Goal: Information Seeking & Learning: Learn about a topic

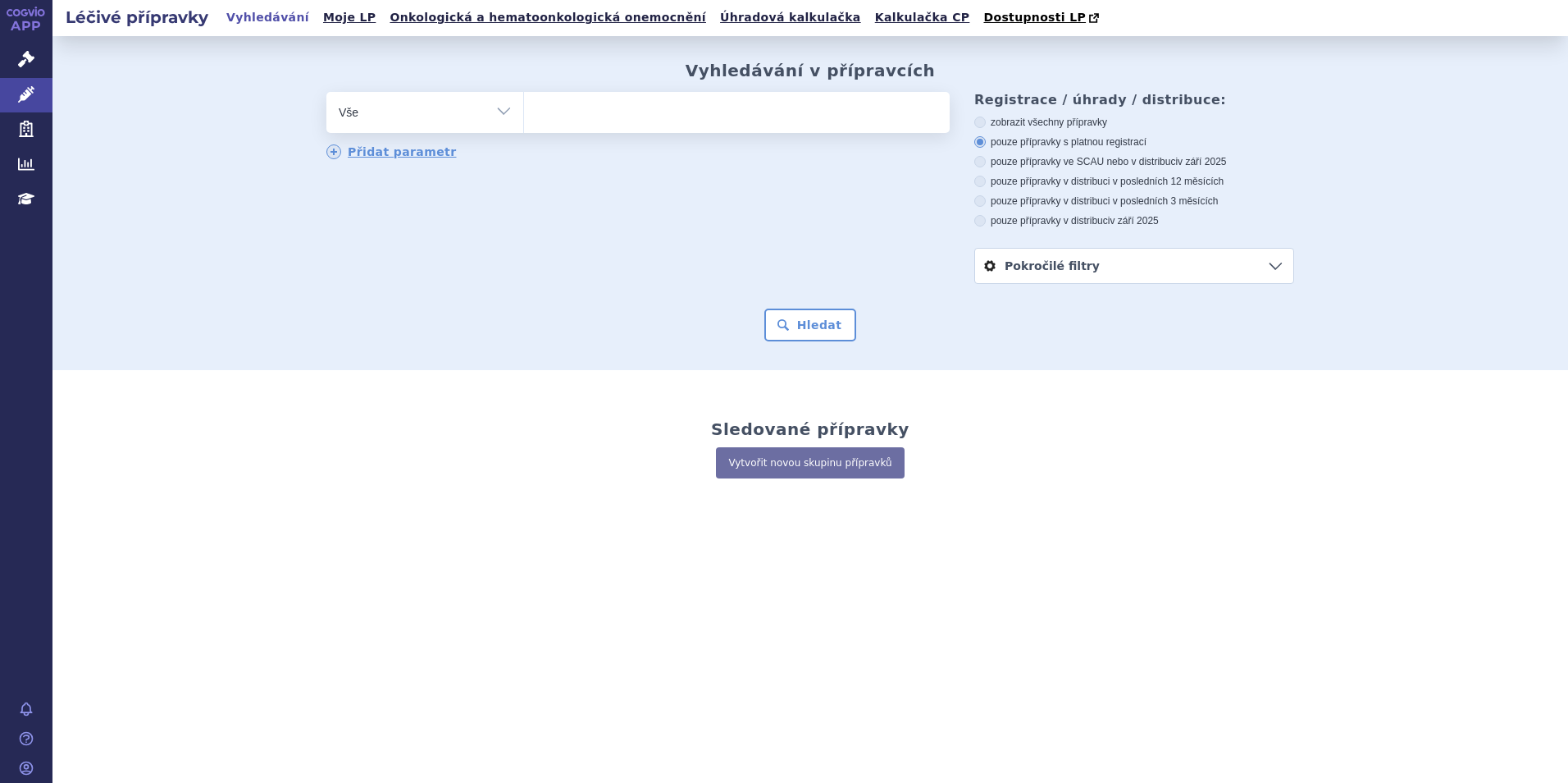
click at [582, 123] on ul at bounding box center [736, 109] width 425 height 34
click at [524, 123] on select at bounding box center [523, 112] width 1 height 41
type input "hu"
type input "hum"
type input "humi"
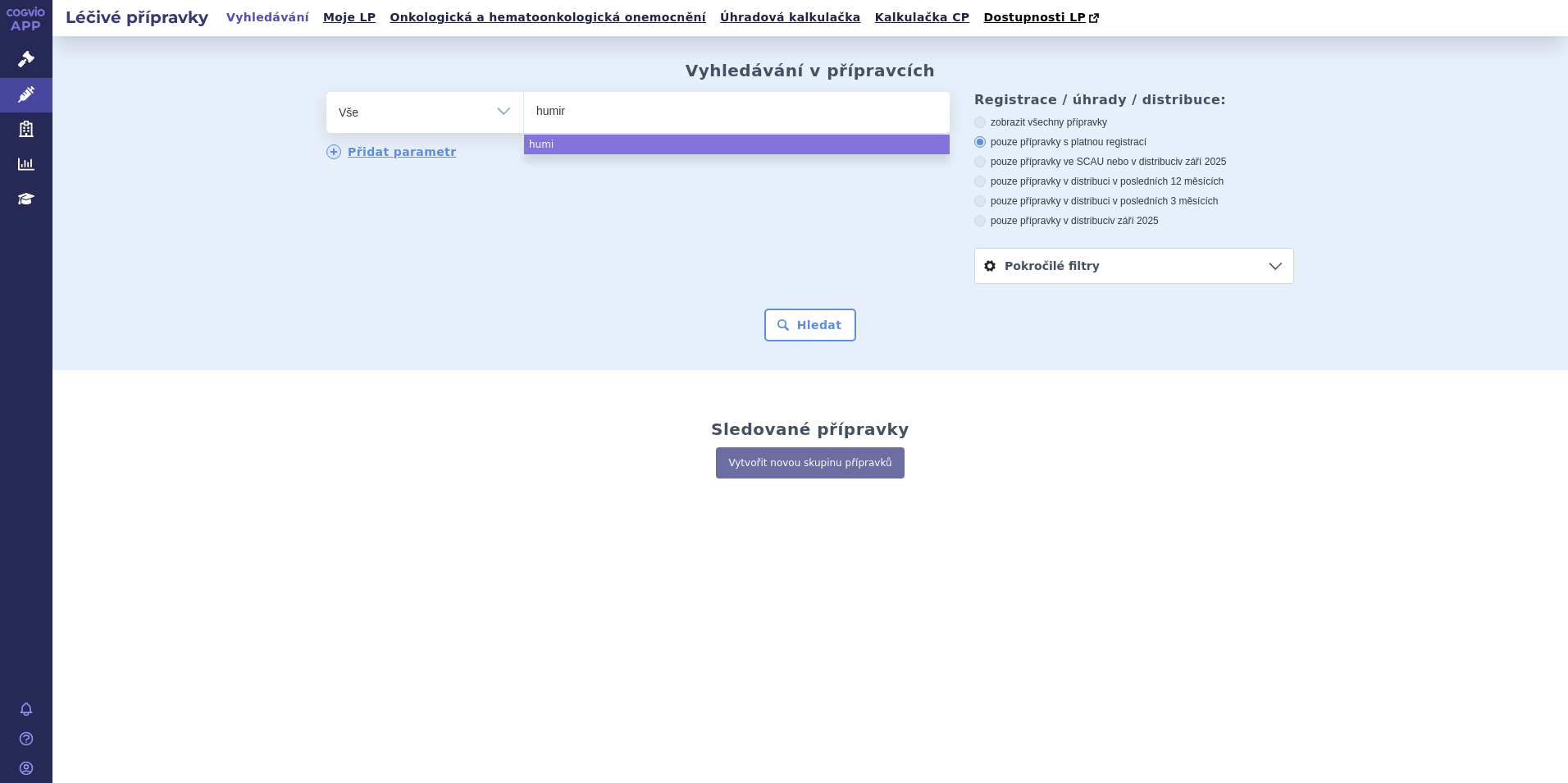
type input "humira"
select select "humira"
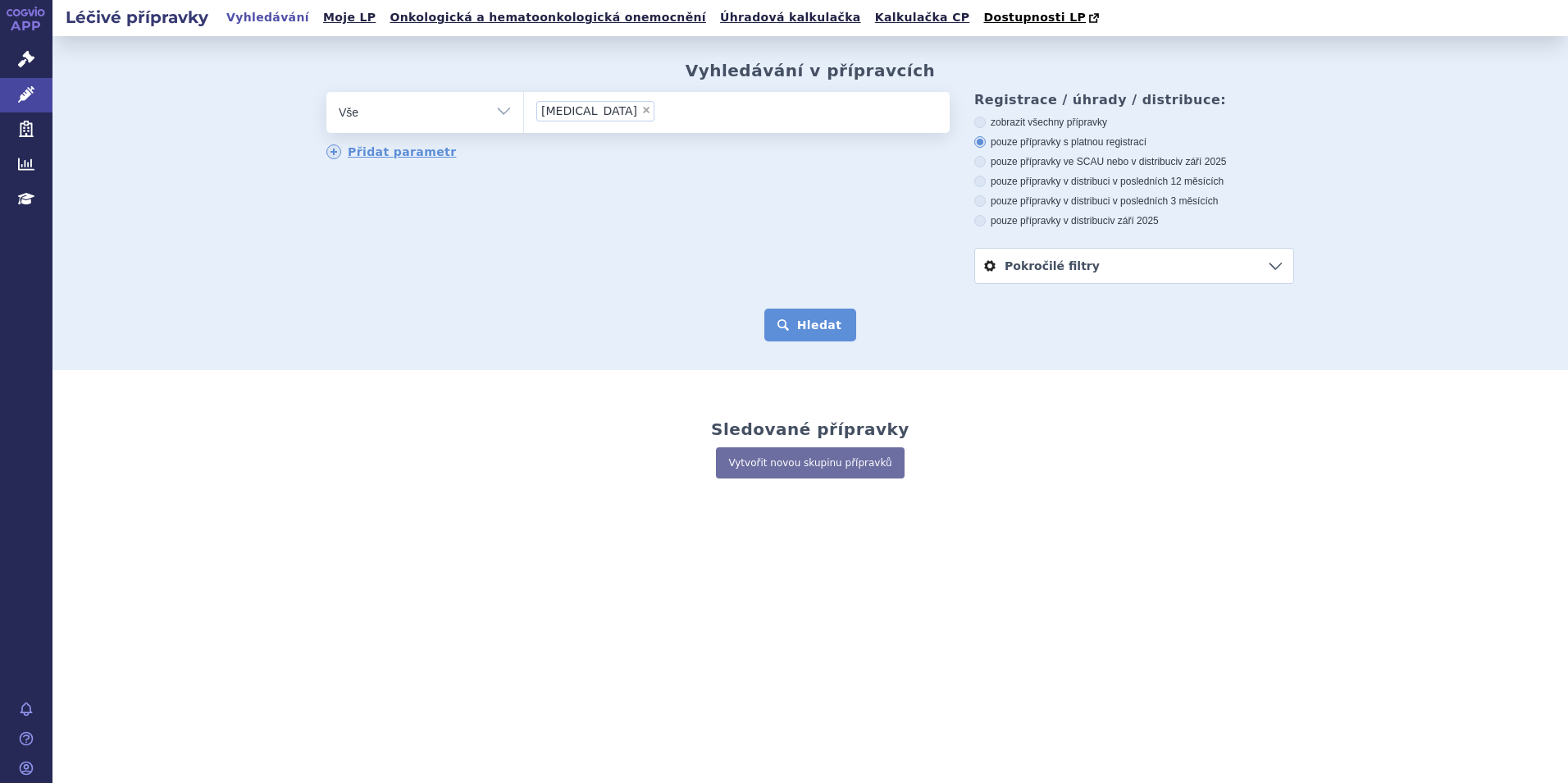
click at [832, 315] on button "Hledat" at bounding box center [810, 325] width 92 height 33
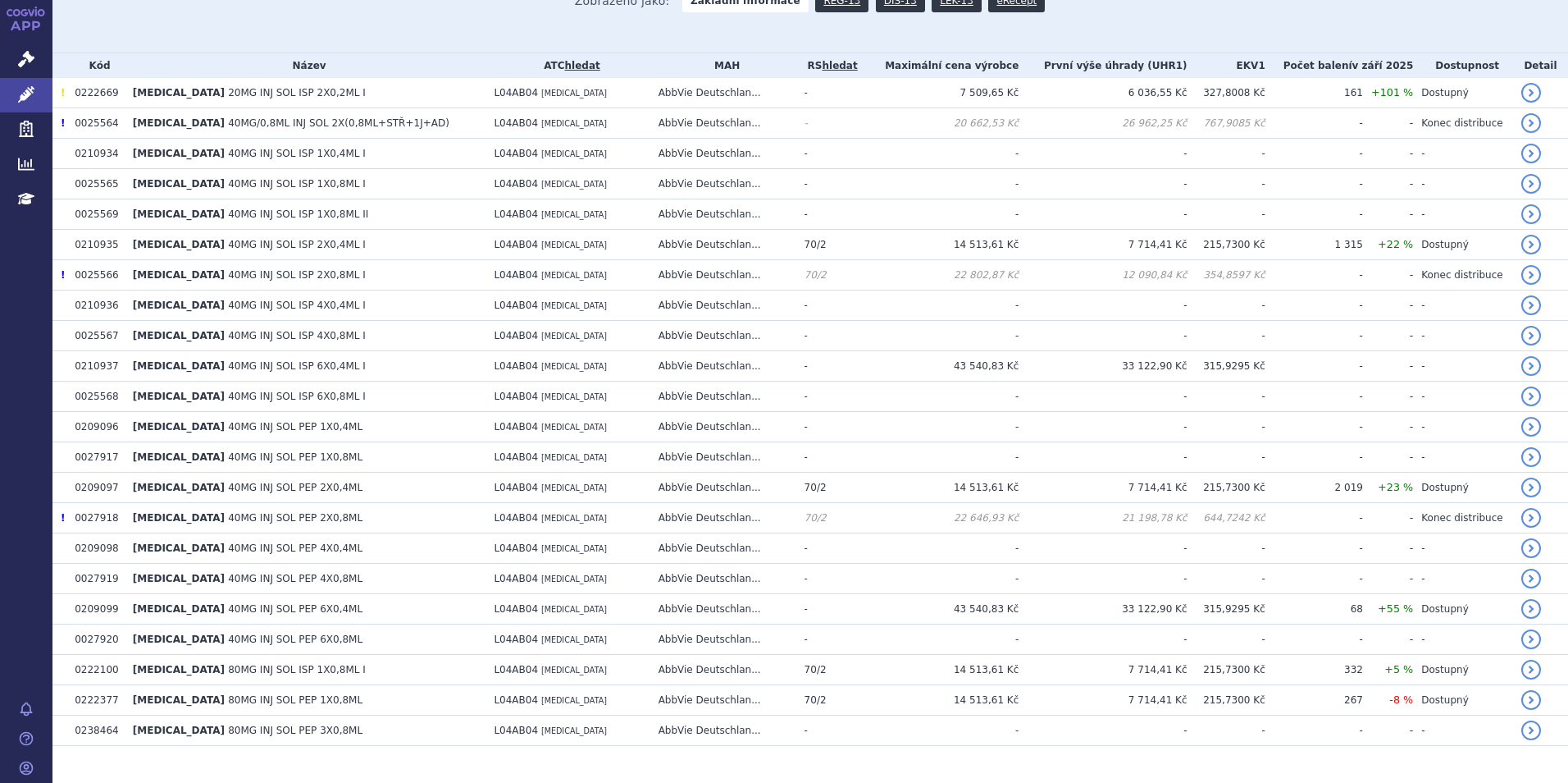
scroll to position [410, 0]
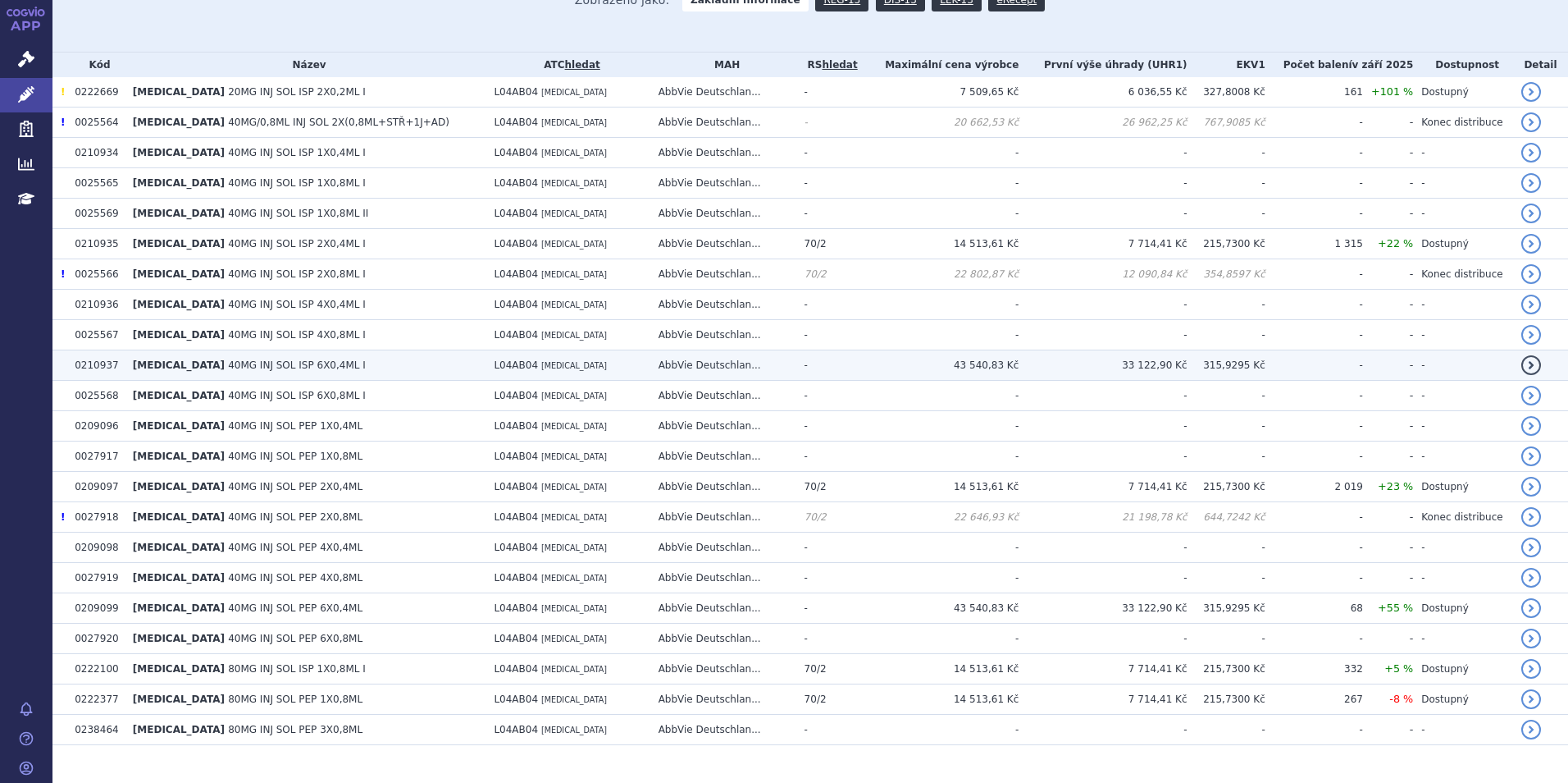
click at [109, 369] on td "0210937" at bounding box center [95, 365] width 58 height 30
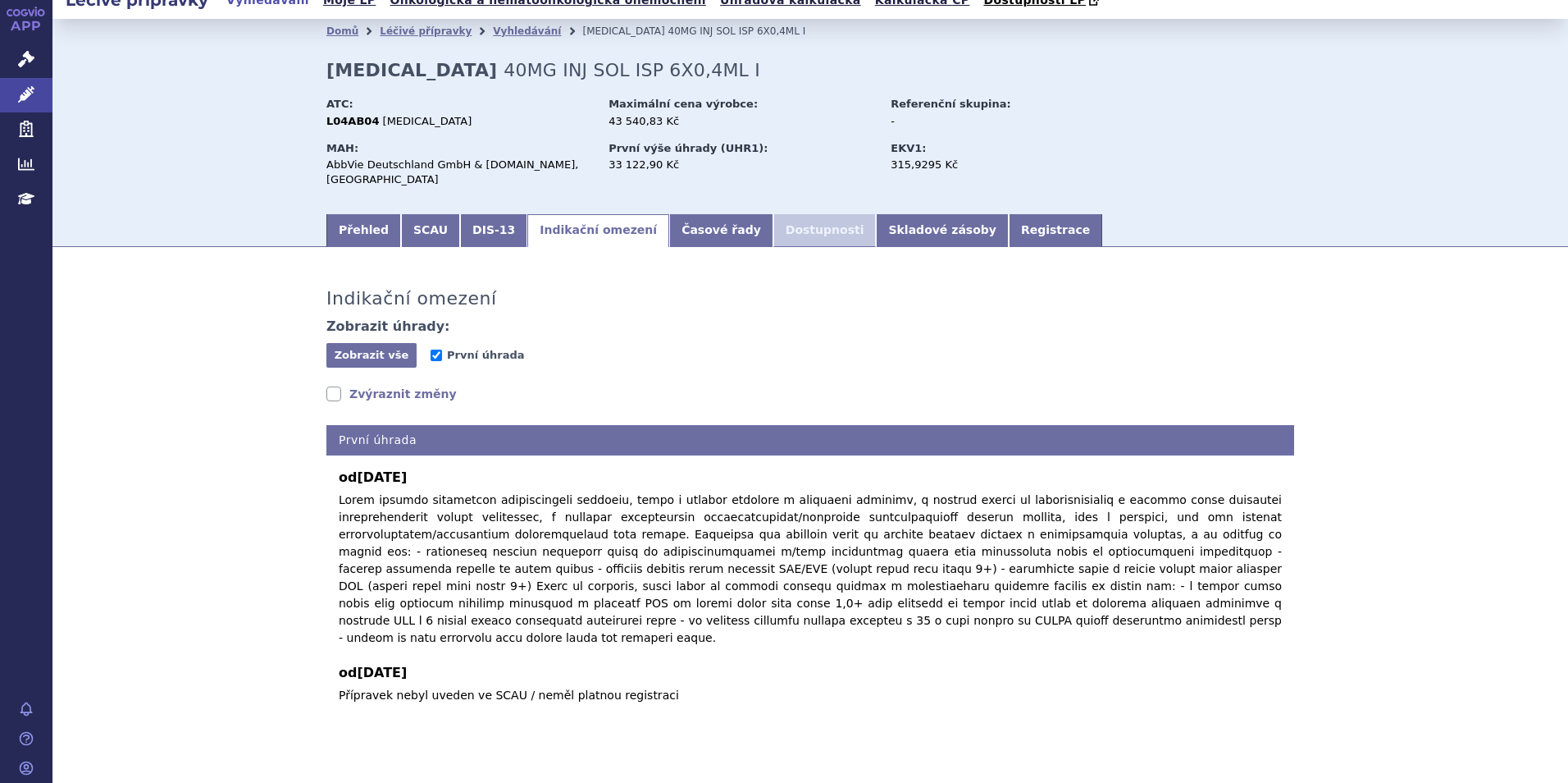
scroll to position [22, 0]
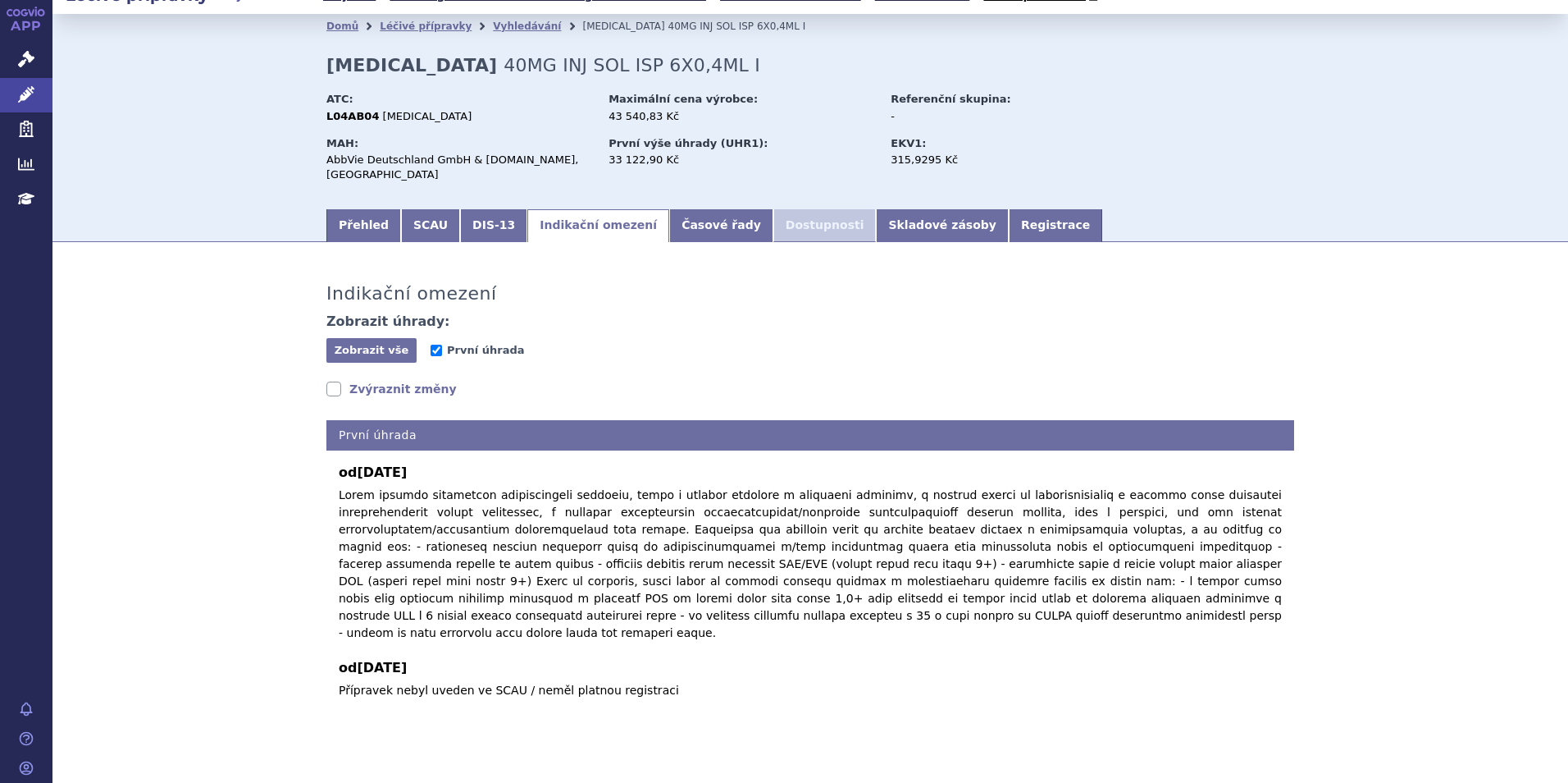
click at [354, 387] on div "Indikační omezení Zobrazit úhrady: Zobrazit vše Skrýt vše První úhrada Zvýrazni…" at bounding box center [810, 487] width 1034 height 456
click at [334, 383] on link "Zvýraznit změny" at bounding box center [391, 389] width 130 height 17
click at [329, 380] on link "Zvýraznit změny" at bounding box center [391, 389] width 130 height 17
click at [327, 380] on link "Zvýraznit změny" at bounding box center [391, 389] width 130 height 17
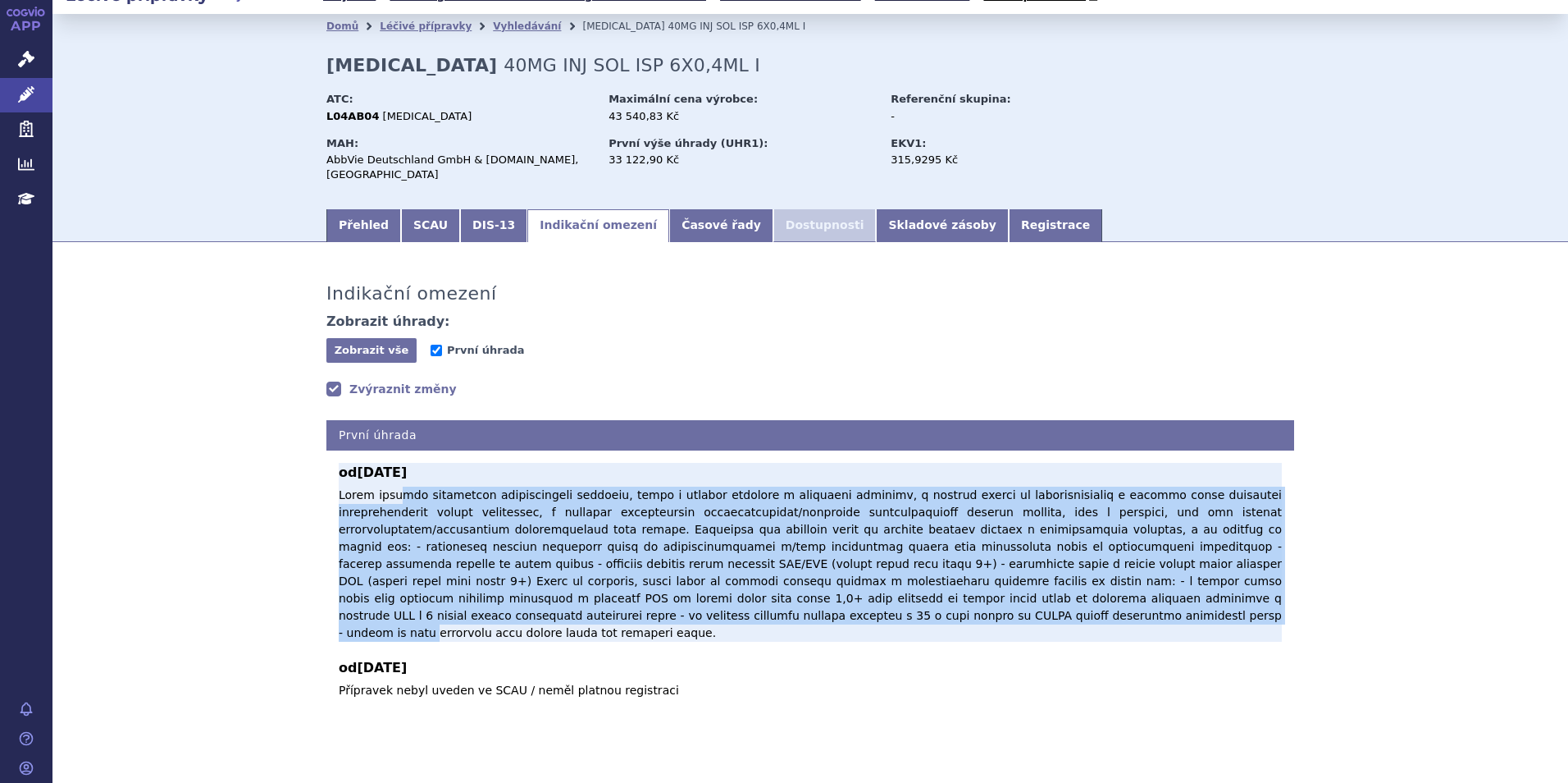
drag, startPoint x: 385, startPoint y: 480, endPoint x: 1234, endPoint y: 584, distance: 855.3
click at [1234, 584] on span at bounding box center [810, 564] width 943 height 151
click at [589, 566] on span at bounding box center [810, 564] width 943 height 151
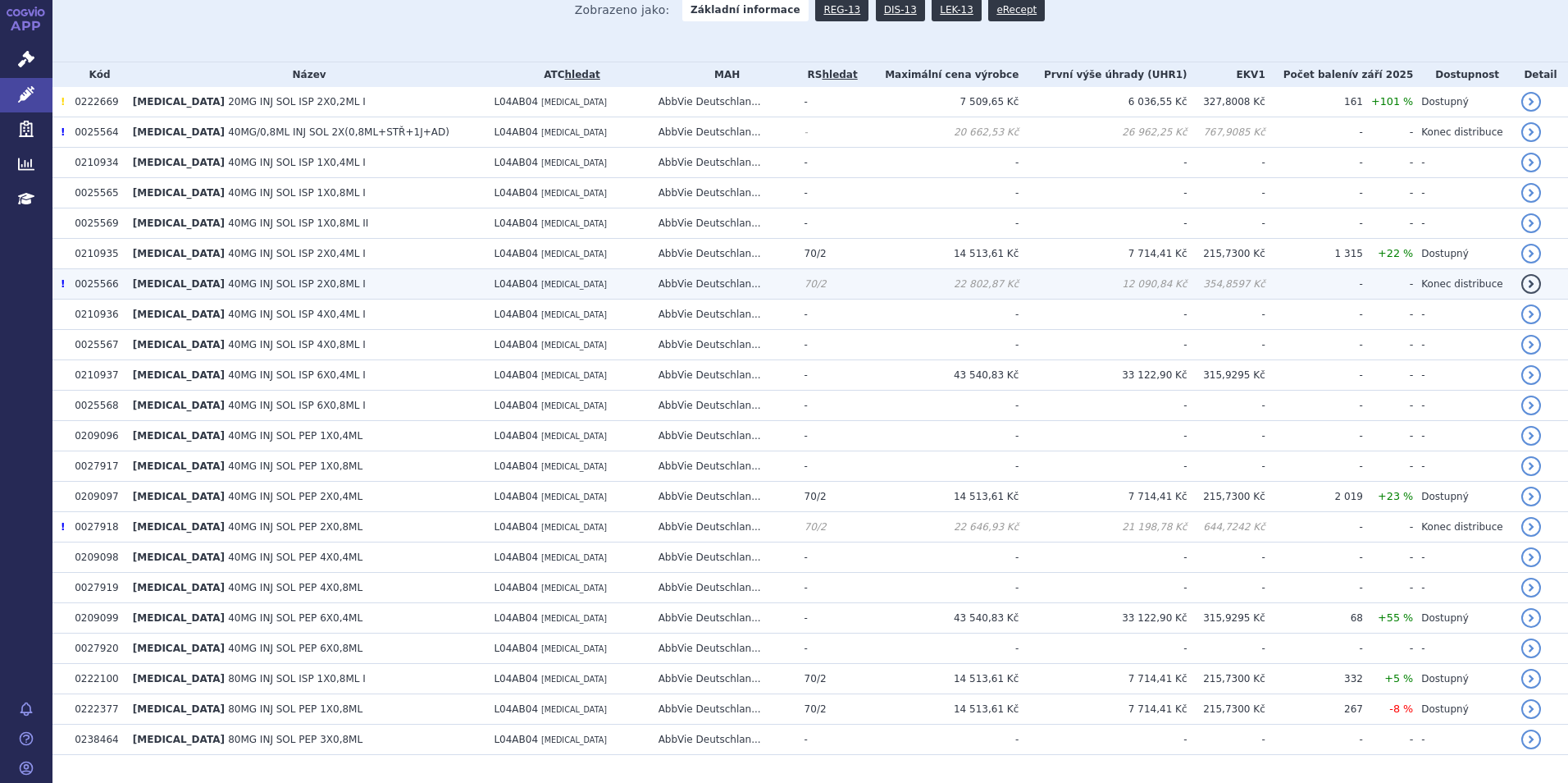
scroll to position [440, 0]
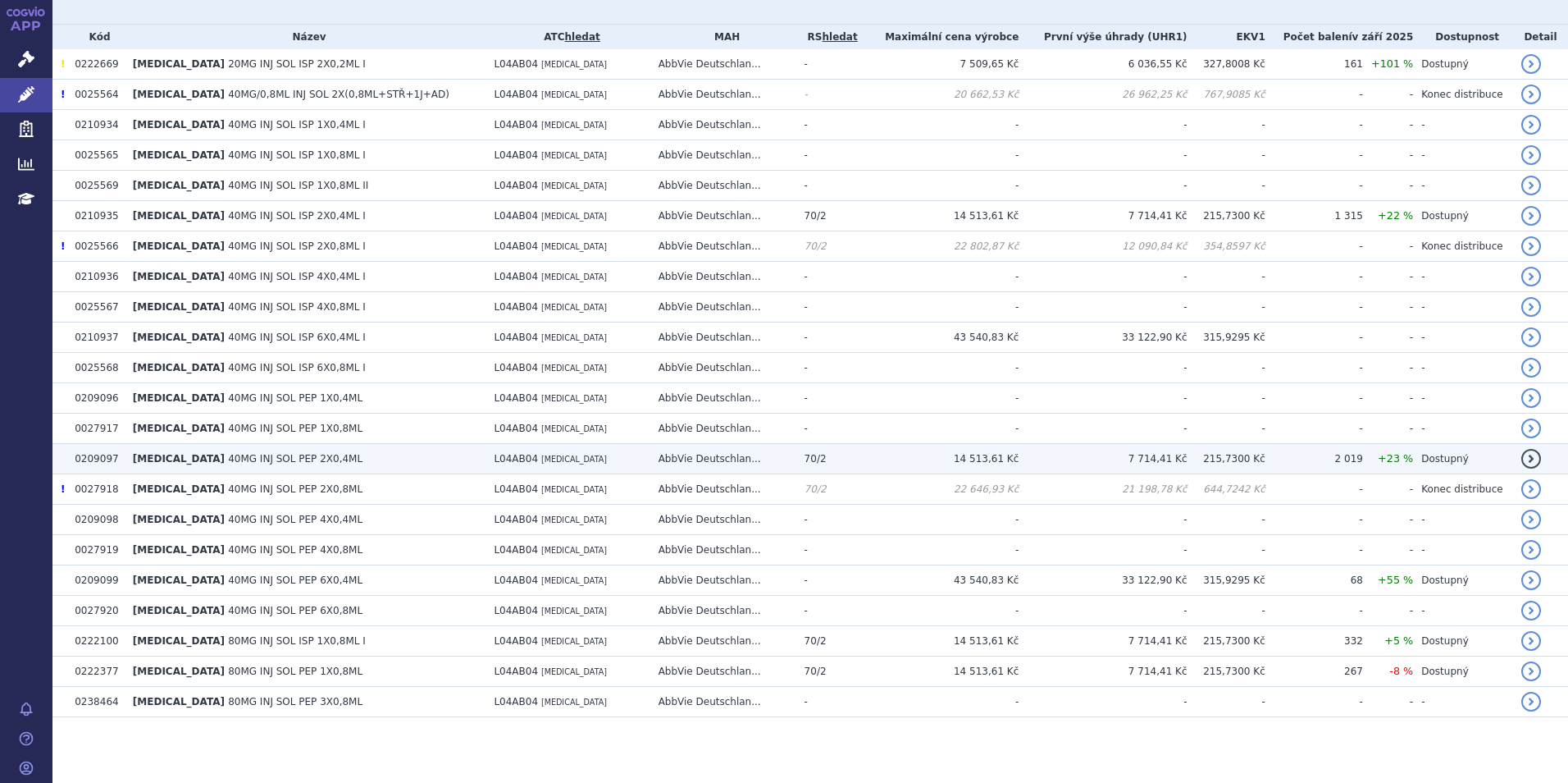
click at [786, 461] on td "AbbVie Deutschlan..." at bounding box center [724, 459] width 146 height 30
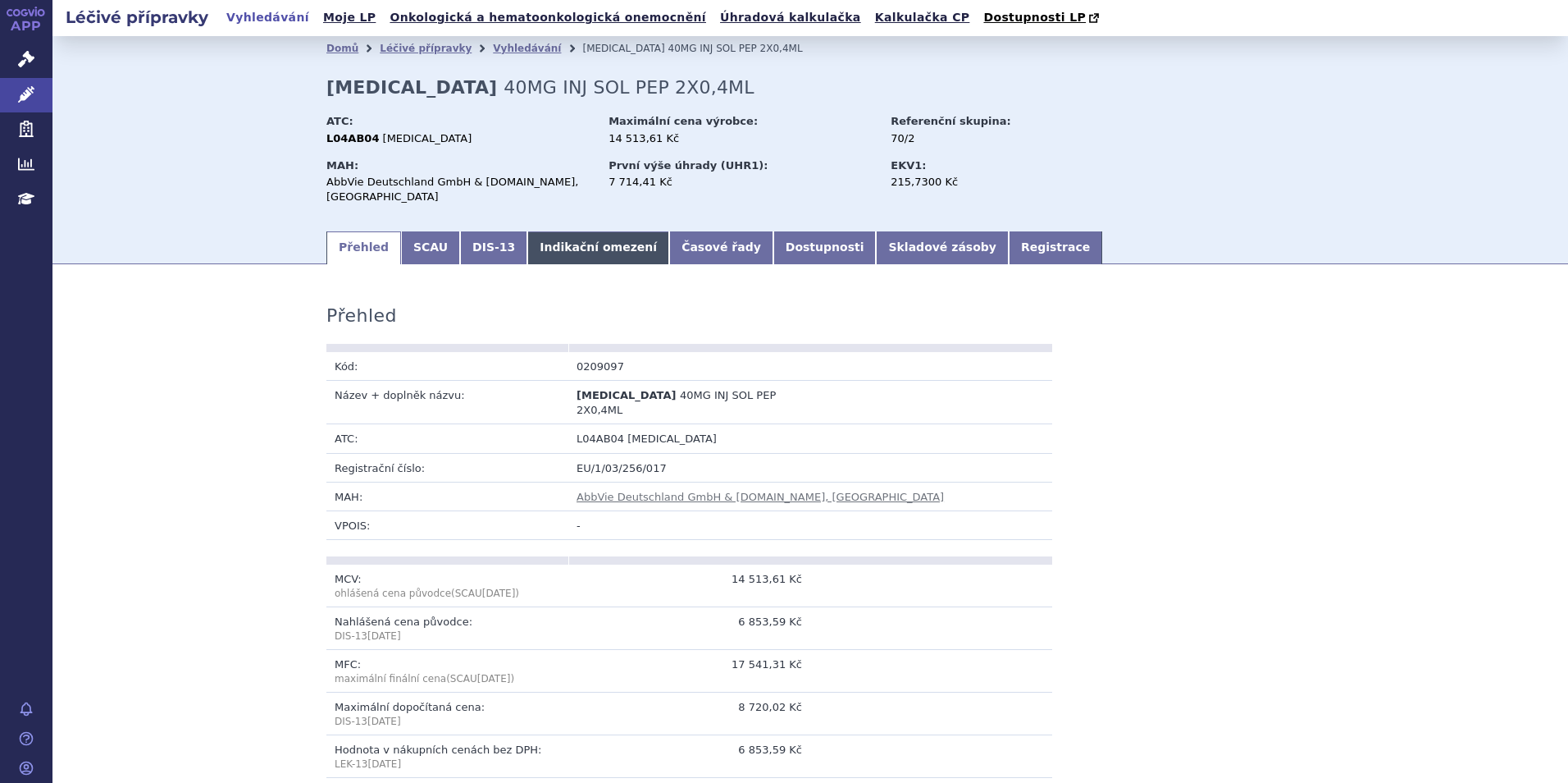
click at [548, 232] on link "Indikační omezení" at bounding box center [598, 248] width 142 height 33
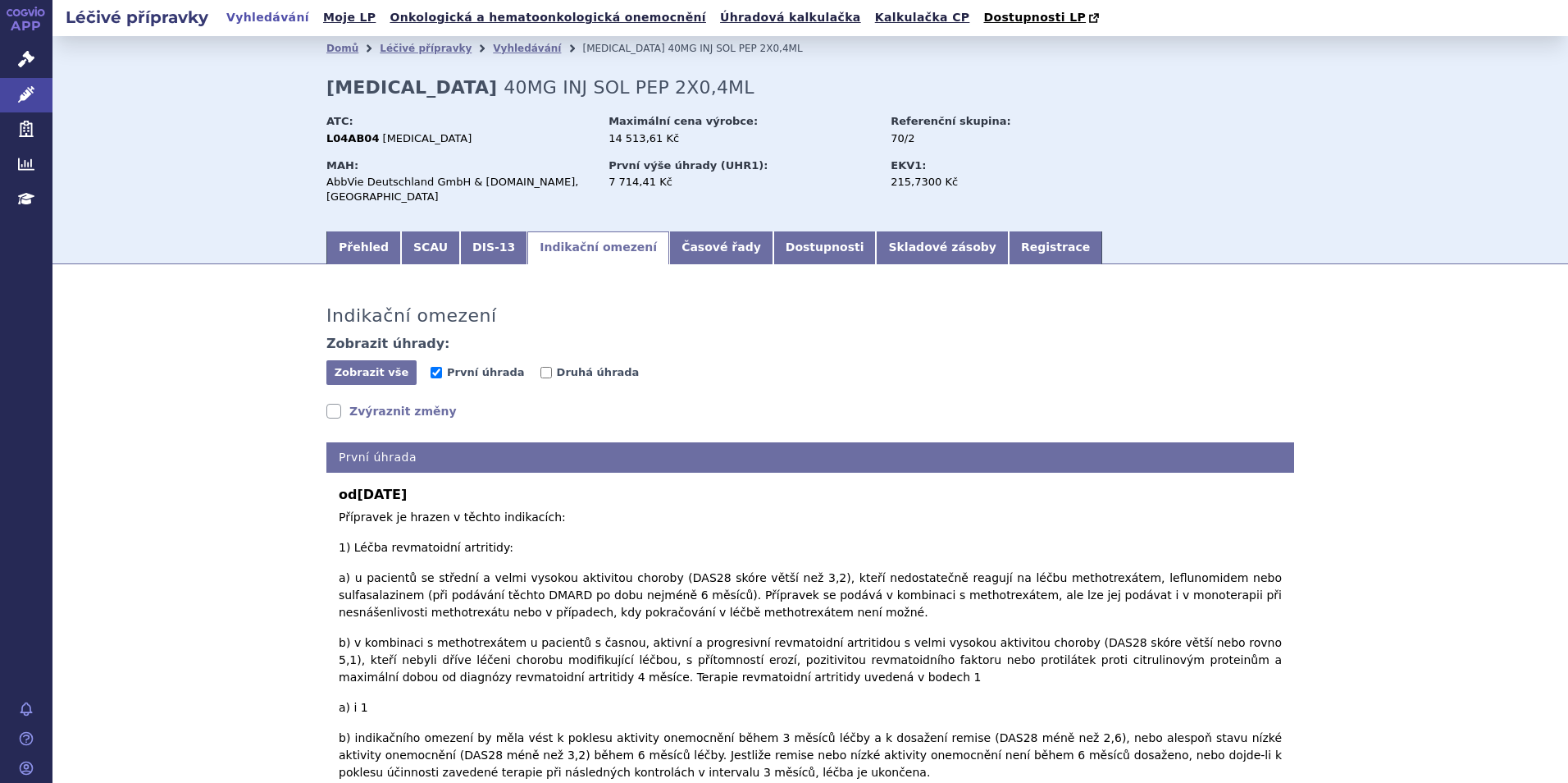
scroll to position [82, 0]
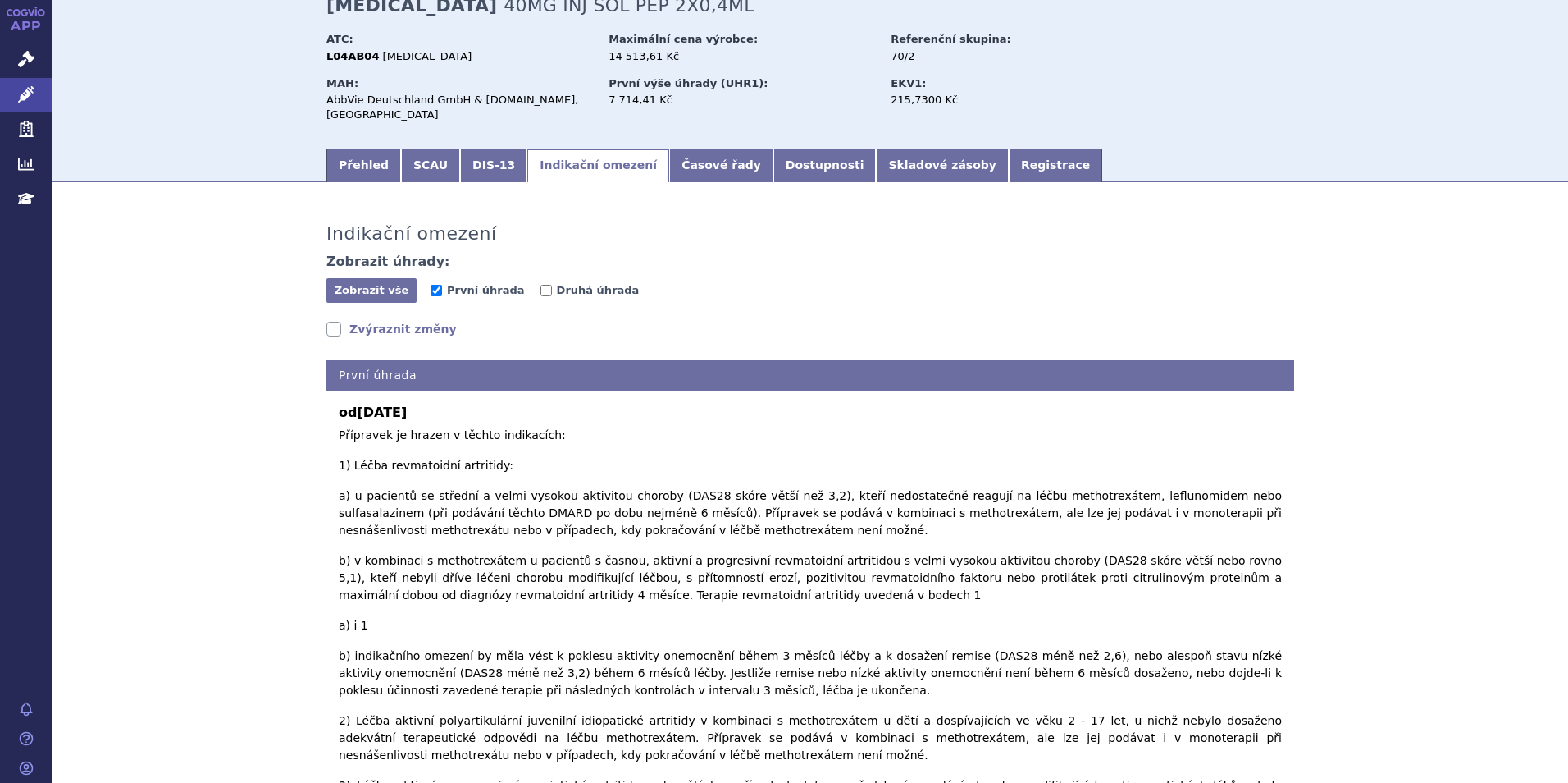
click at [387, 320] on link "Zvýraznit změny" at bounding box center [391, 329] width 130 height 17
click at [541, 284] on input "Druhá úhrada" at bounding box center [546, 290] width 11 height 11
checkbox input "true"
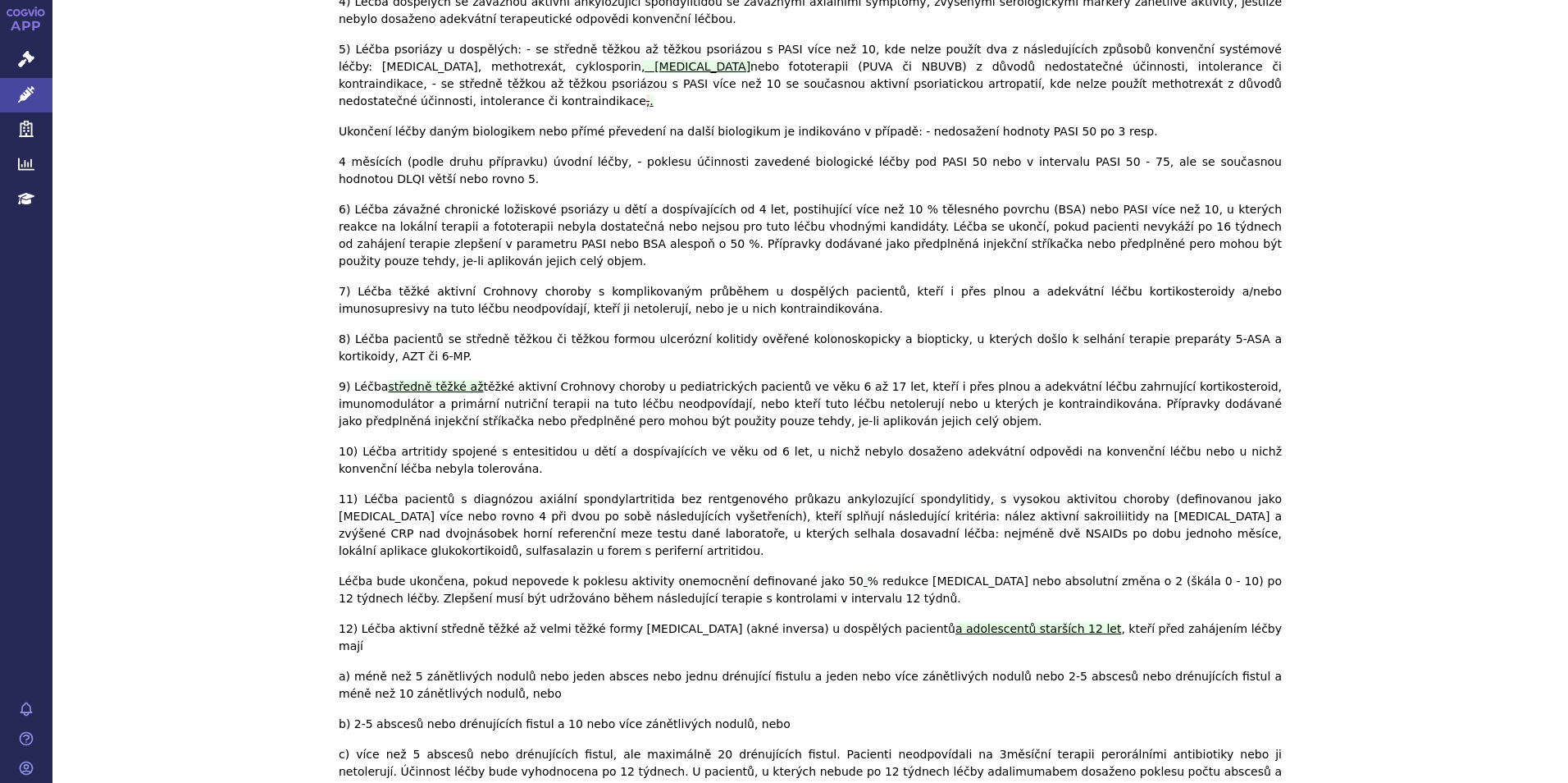
scroll to position [8257, 0]
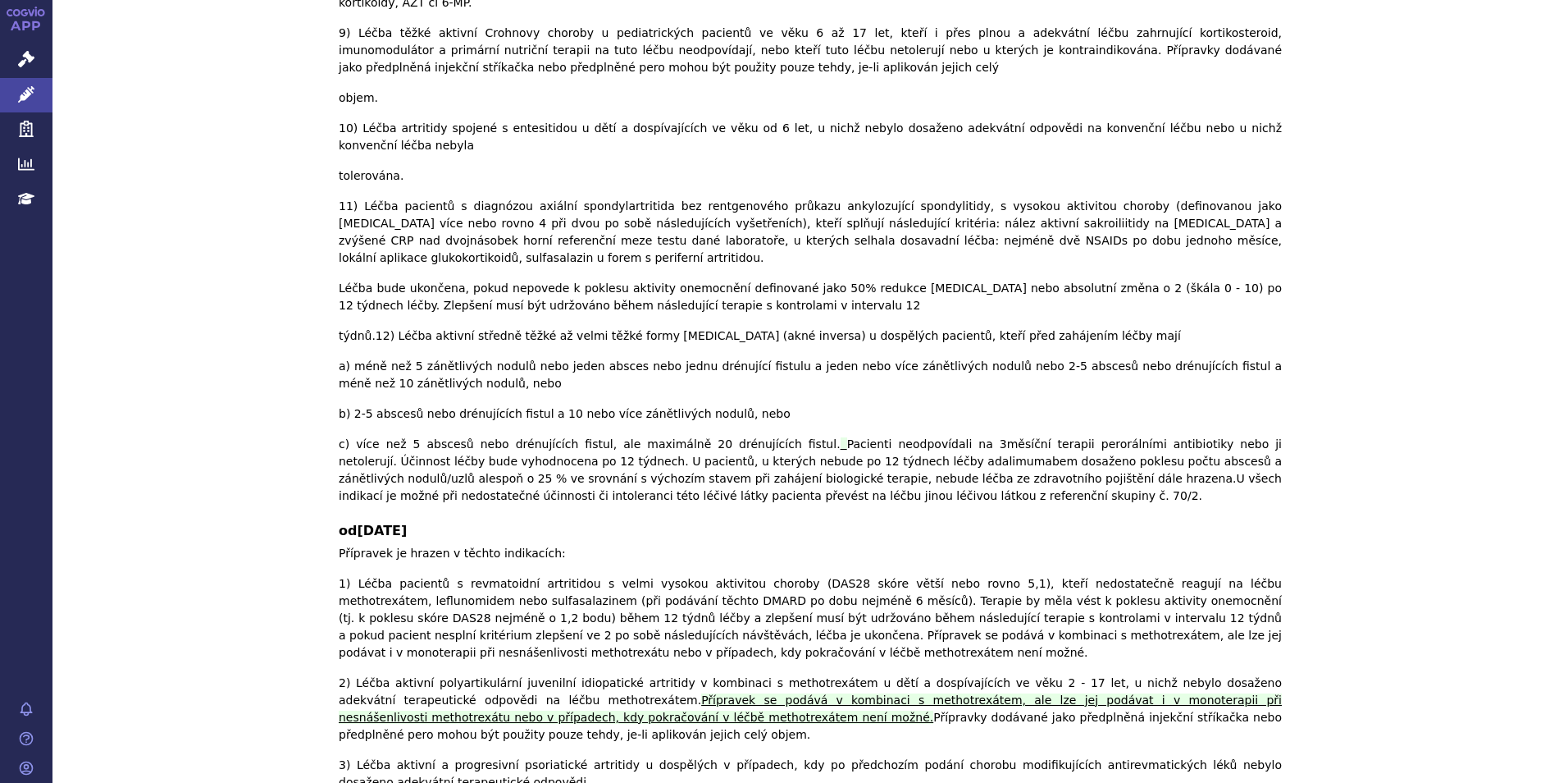
drag, startPoint x: 512, startPoint y: 327, endPoint x: 1130, endPoint y: 503, distance: 642.6
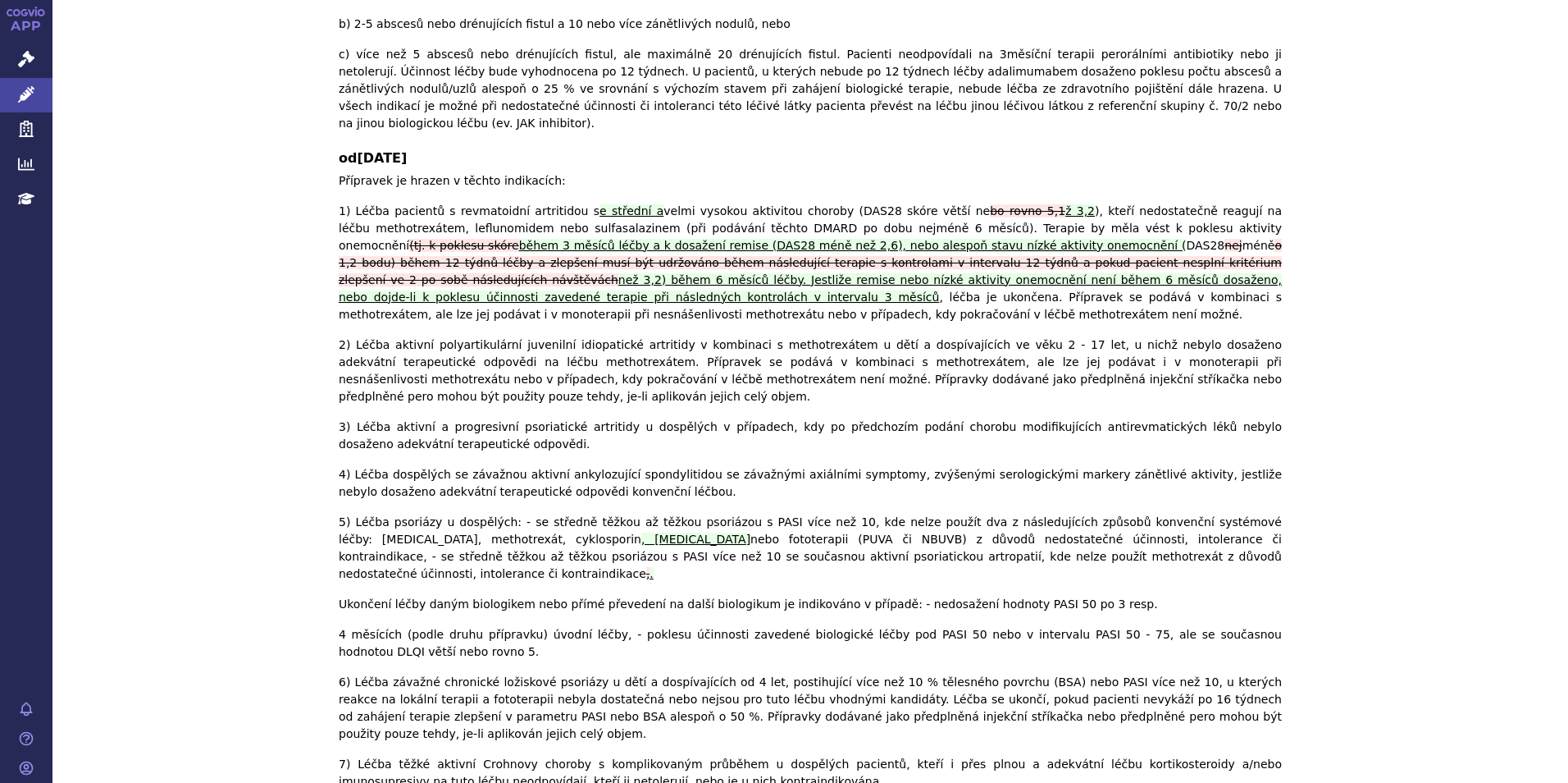
scroll to position [5138, 0]
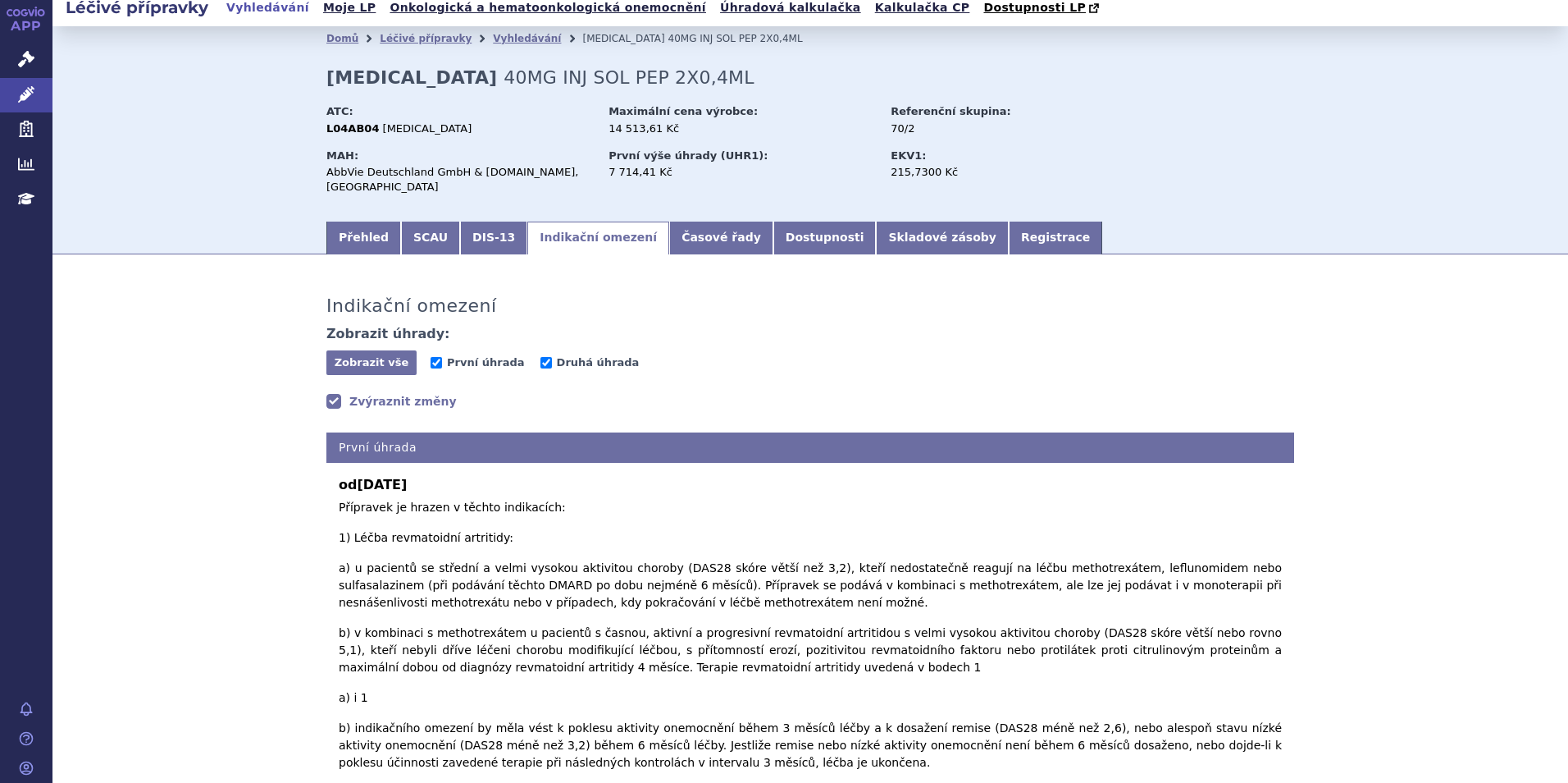
scroll to position [0, 0]
